Goal: Task Accomplishment & Management: Complete application form

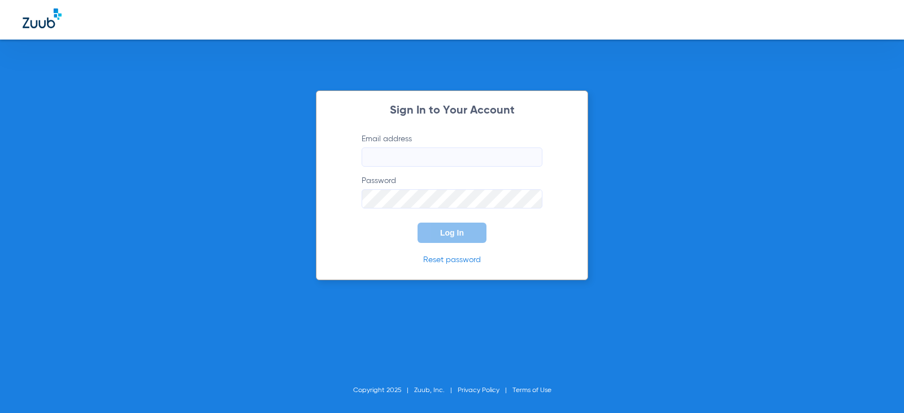
click at [460, 157] on input "Email address" at bounding box center [452, 157] width 181 height 19
type input "kassiethorpe57"
click at [417, 157] on input "Email address" at bounding box center [452, 157] width 181 height 19
click at [473, 152] on input "kassiethorpe57" at bounding box center [452, 157] width 181 height 19
click at [445, 157] on input "kassiethorpe57" at bounding box center [452, 157] width 181 height 19
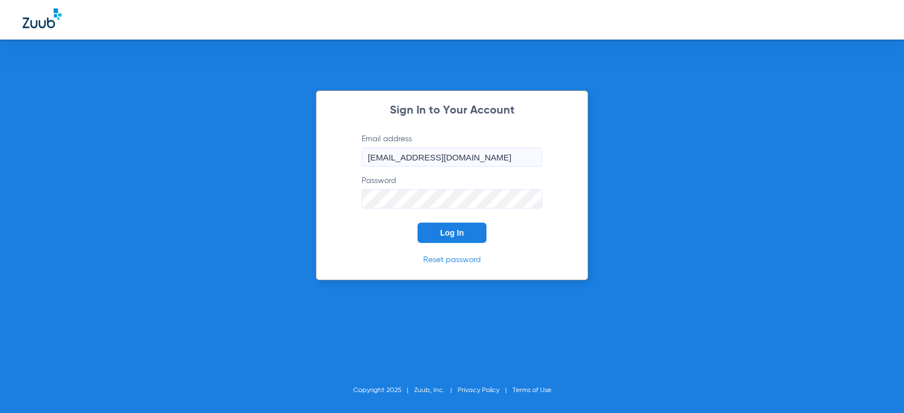
click at [418, 223] on button "Log In" at bounding box center [452, 233] width 69 height 20
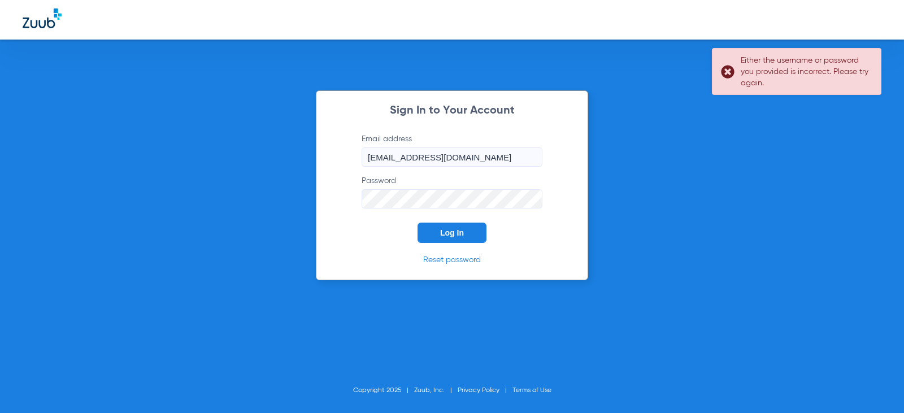
click at [530, 148] on input "[EMAIL_ADDRESS][DOMAIN_NAME]" at bounding box center [452, 157] width 181 height 19
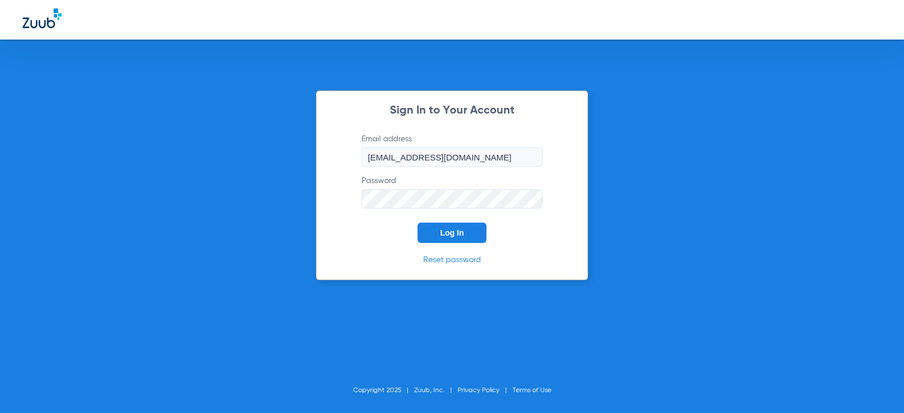
click at [448, 157] on input "[EMAIL_ADDRESS][DOMAIN_NAME]" at bounding box center [452, 157] width 181 height 19
type input "[EMAIL_ADDRESS][DOMAIN_NAME]"
click at [418, 223] on button "Log In" at bounding box center [452, 233] width 69 height 20
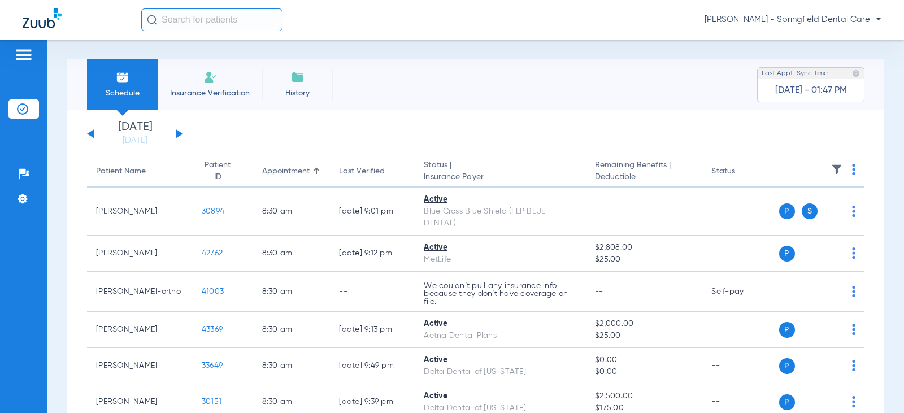
click at [241, 23] on input "text" at bounding box center [211, 19] width 141 height 23
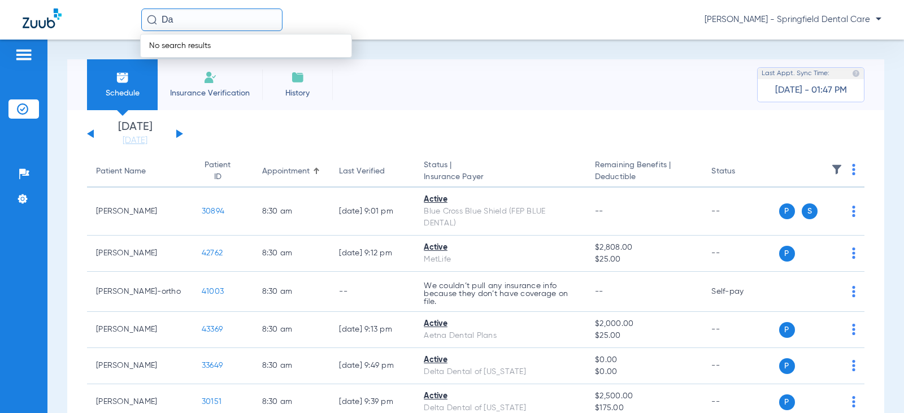
type input "D"
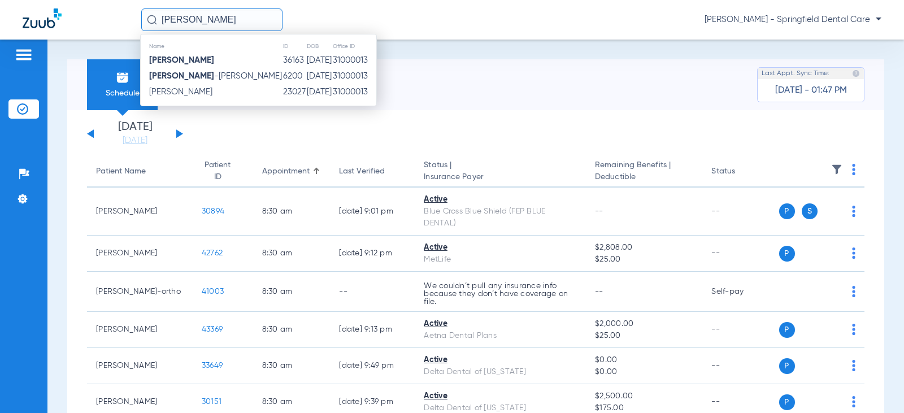
type input "Michelle Davis"
click at [306, 60] on td "08/11/1968" at bounding box center [319, 61] width 26 height 16
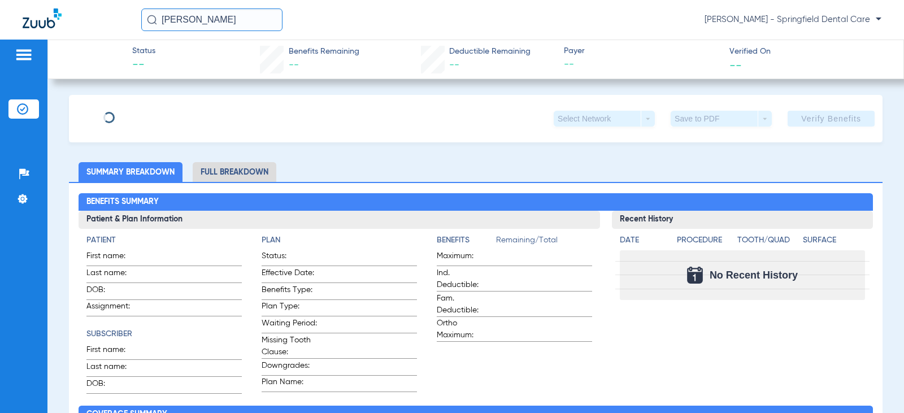
type input "Michelle"
type input "Davis"
type input "08/11/1968"
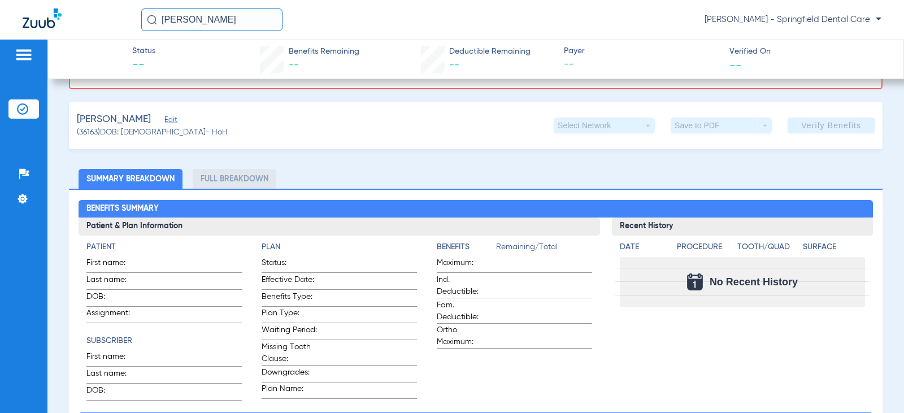
scroll to position [113, 0]
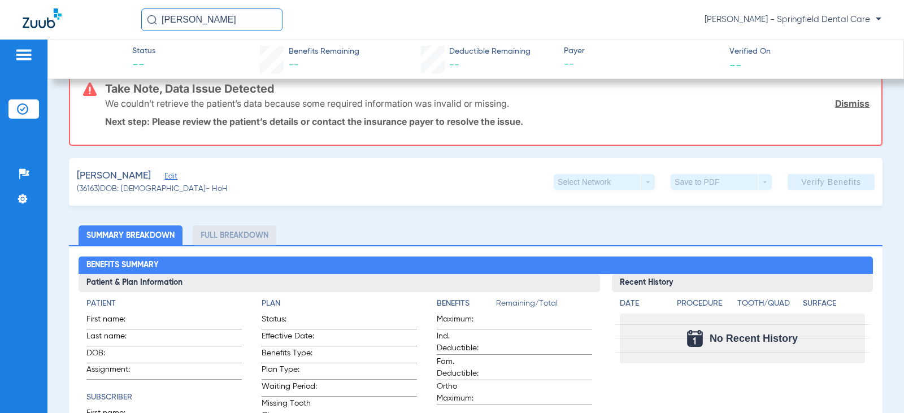
click at [164, 175] on span "Edit" at bounding box center [169, 177] width 10 height 11
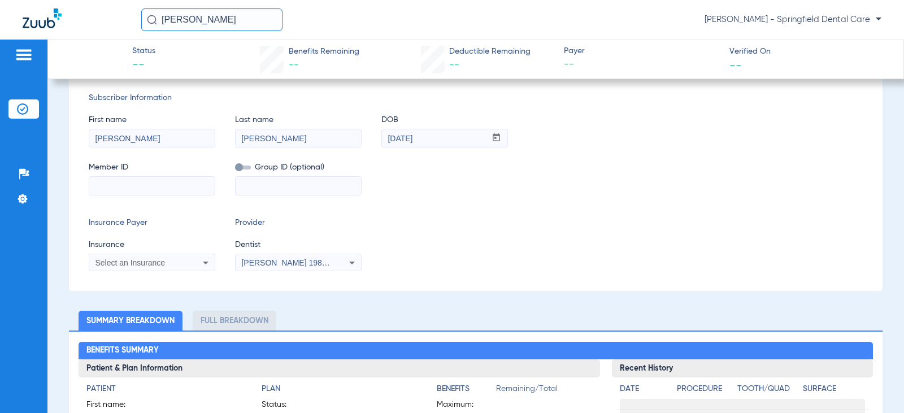
scroll to position [283, 0]
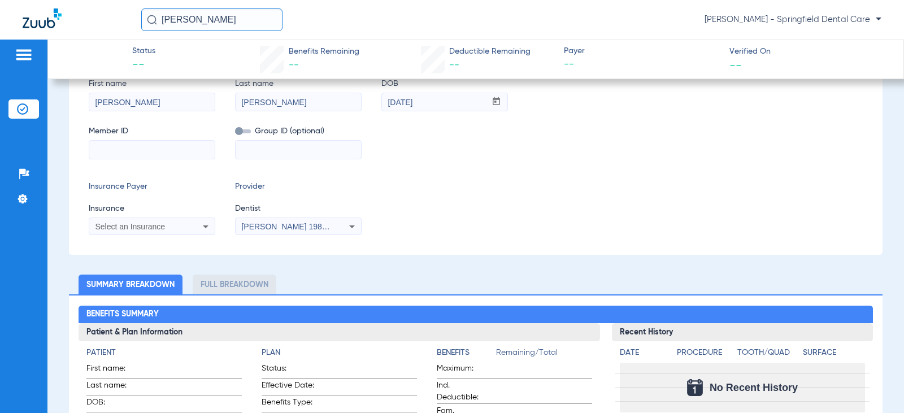
click at [264, 150] on input at bounding box center [298, 150] width 125 height 18
type input "1546125"
click at [193, 225] on div "Select an Insurance" at bounding box center [151, 227] width 125 height 14
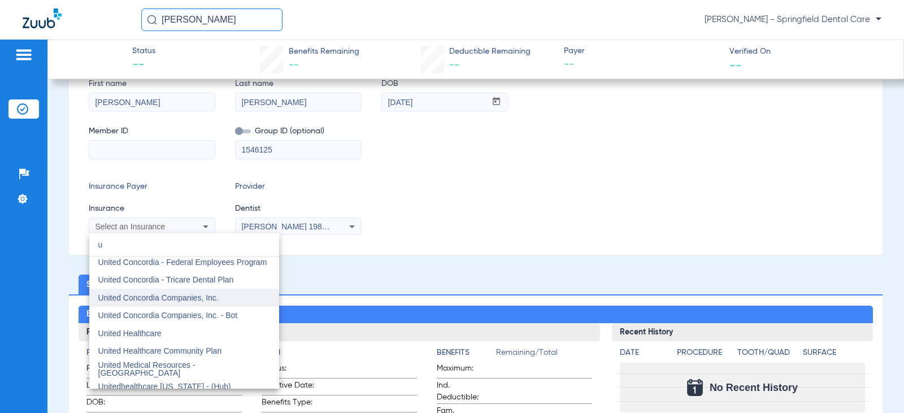
scroll to position [2773, 0]
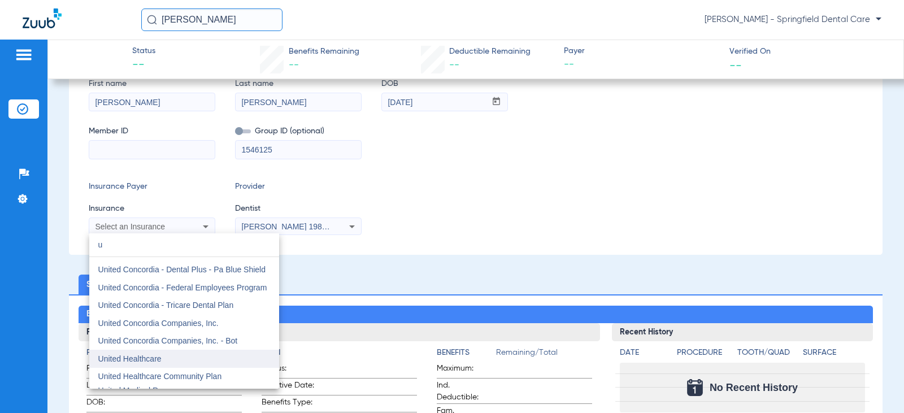
type input "u"
click at [176, 357] on mat-option "United Healthcare" at bounding box center [184, 359] width 190 height 18
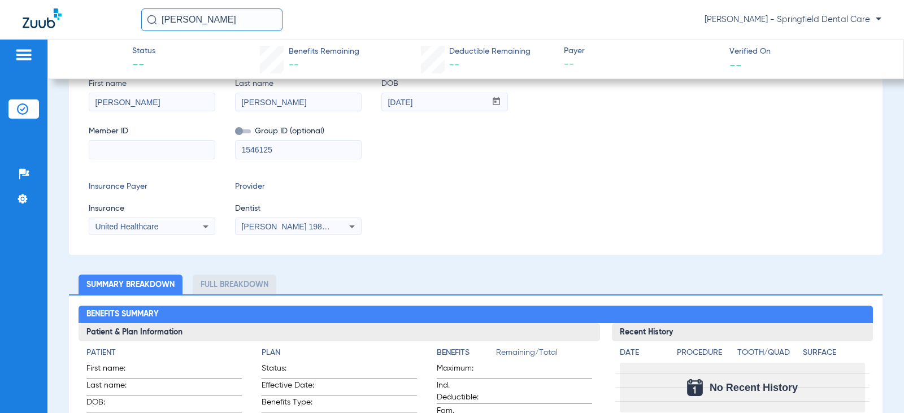
click at [354, 228] on icon at bounding box center [352, 227] width 14 height 14
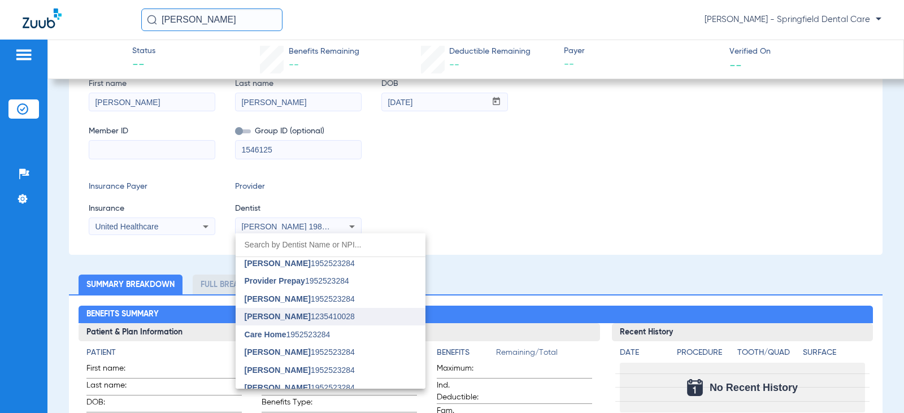
scroll to position [226, 0]
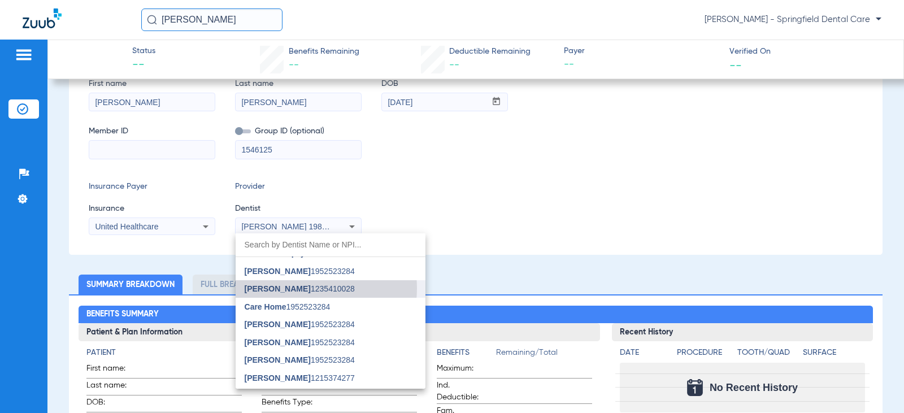
click at [294, 288] on span "Stacie Beasley" at bounding box center [278, 288] width 66 height 9
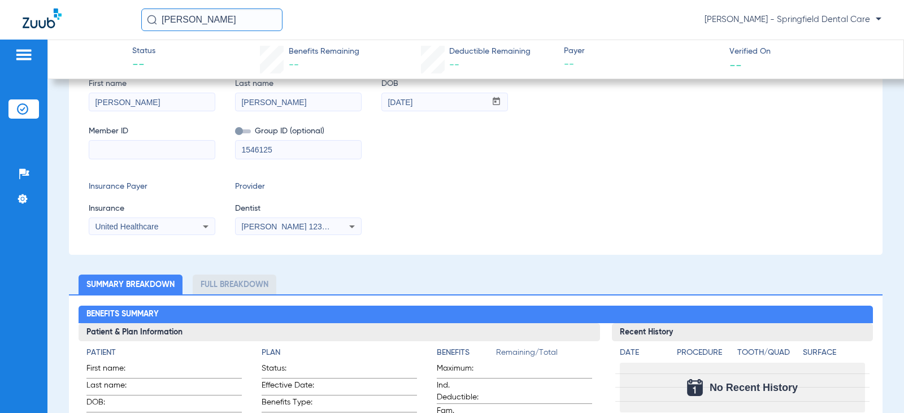
click at [539, 255] on div "Subscriber Information First name Michelle Last name Davis DOB mm / dd / yyyy 0…" at bounding box center [476, 145] width 814 height 219
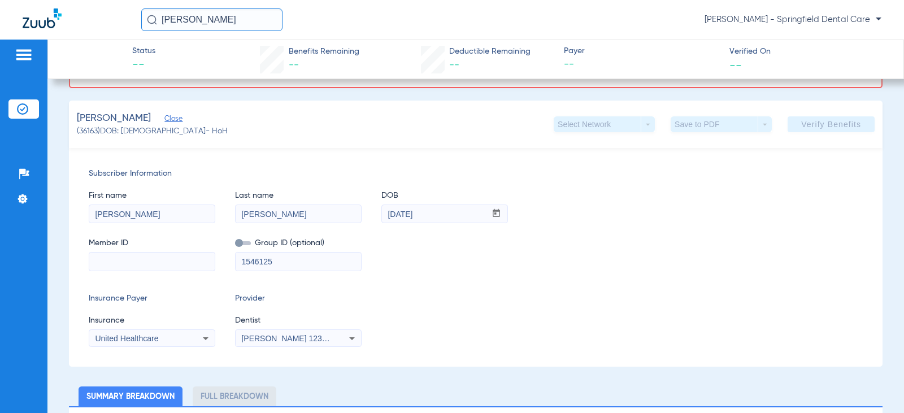
scroll to position [170, 0]
click at [168, 268] on input at bounding box center [151, 263] width 125 height 18
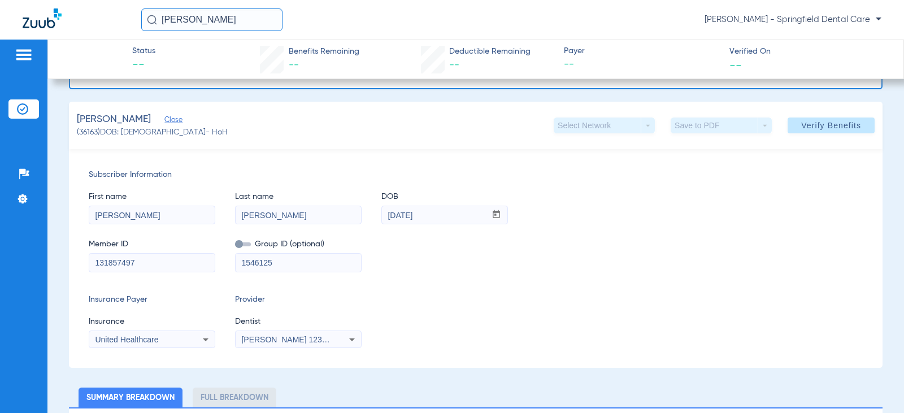
type input "131857497"
click at [573, 306] on div "Insurance Payer Insurance United Healthcare Provider Dentist Stacie Beasley 123…" at bounding box center [476, 321] width 774 height 54
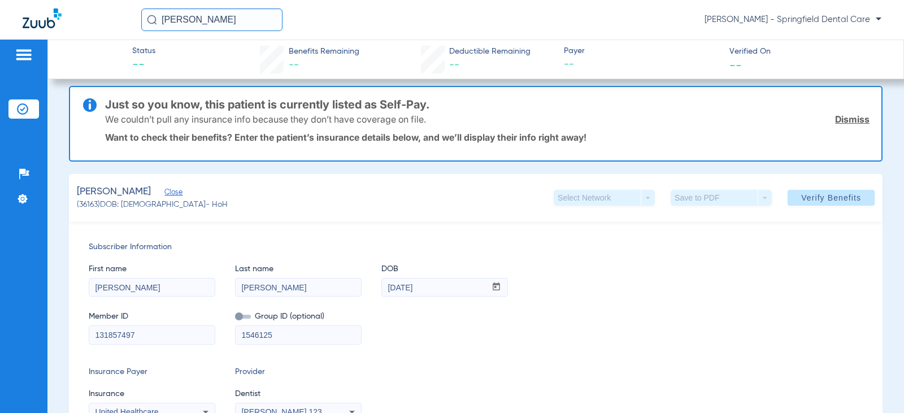
scroll to position [0, 0]
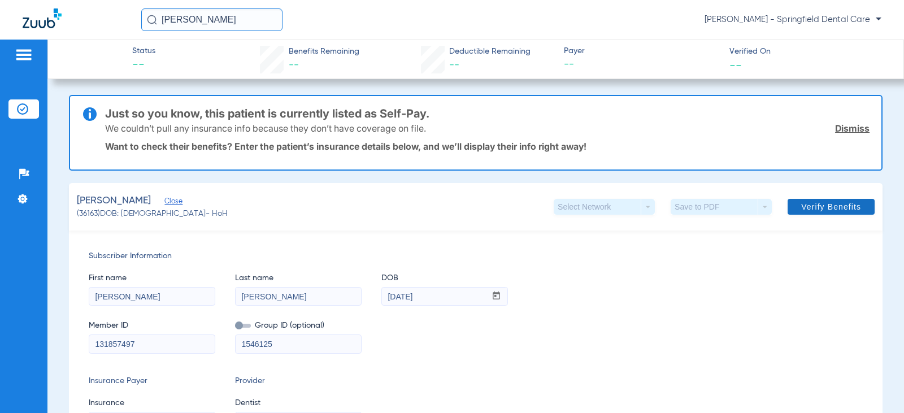
click at [837, 210] on span "Verify Benefits" at bounding box center [831, 206] width 60 height 9
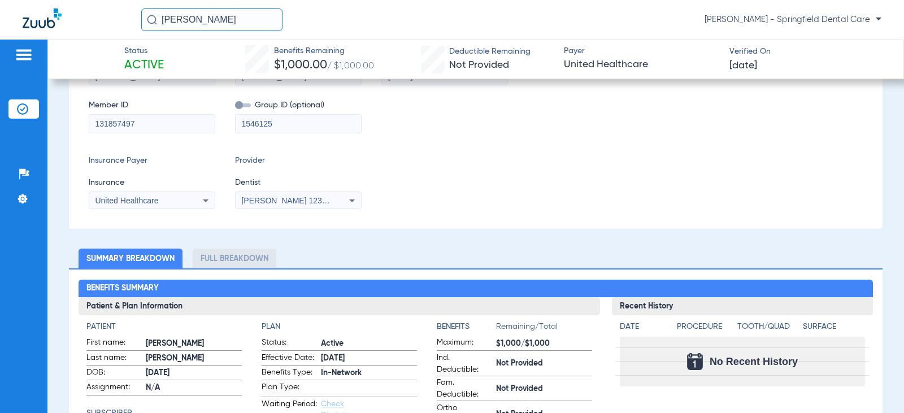
scroll to position [226, 0]
